Goal: Task Accomplishment & Management: Manage account settings

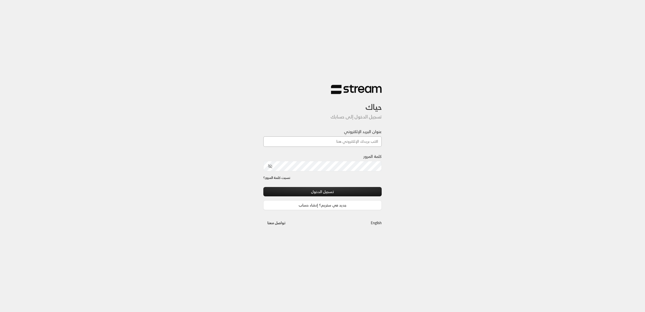
type input "[EMAIL_ADDRESS][DOMAIN_NAME]"
click at [327, 191] on button "تسجيل الدخول" at bounding box center [322, 191] width 119 height 9
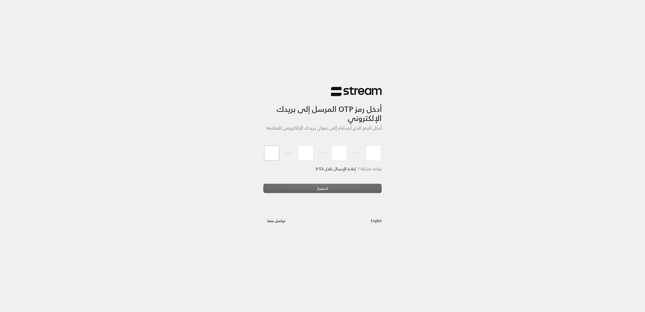
type input "3"
type input "9"
type input "2"
type input "9"
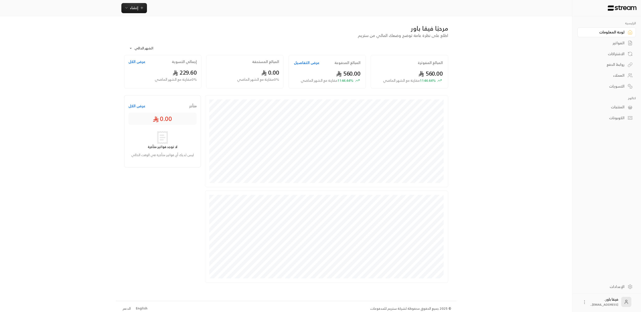
click at [614, 74] on div "العملاء" at bounding box center [604, 75] width 41 height 5
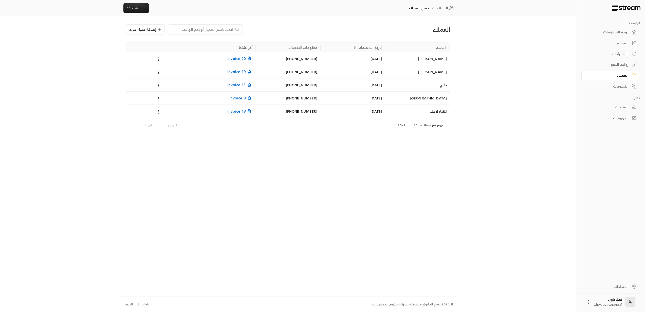
click at [244, 56] on span "Invoice 20" at bounding box center [239, 58] width 25 height 6
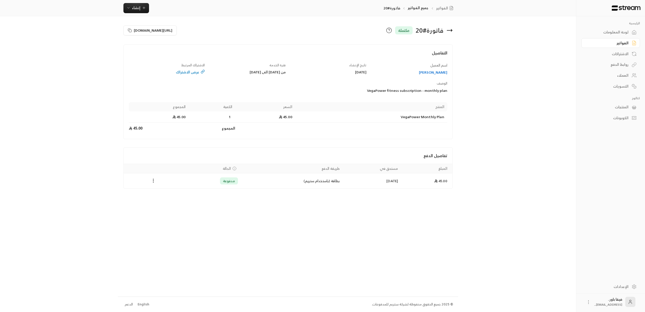
click at [448, 30] on icon at bounding box center [449, 30] width 5 height 0
